Goal: Information Seeking & Learning: Check status

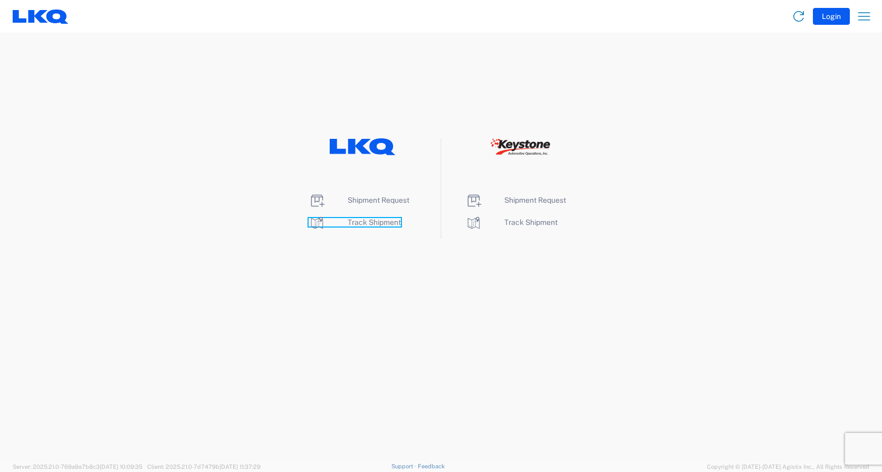
click at [361, 224] on span "Track Shipment" at bounding box center [374, 222] width 53 height 8
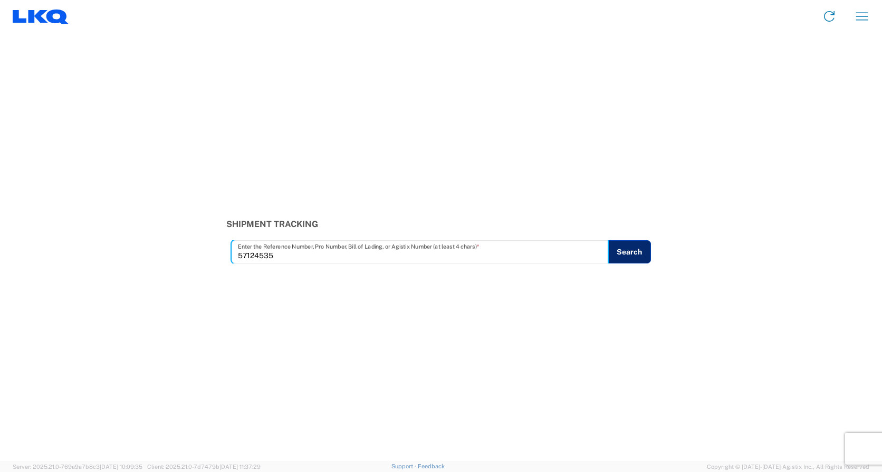
type input "57124535"
click at [638, 252] on button "Search" at bounding box center [629, 251] width 43 height 23
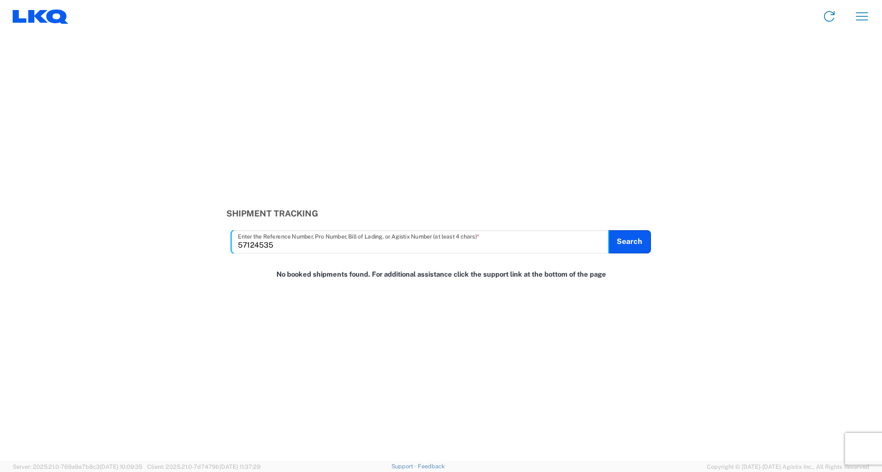
click at [335, 241] on input "57124535" at bounding box center [420, 241] width 365 height 18
click at [631, 234] on button "Search" at bounding box center [629, 241] width 43 height 23
